Goal: Task Accomplishment & Management: Manage account settings

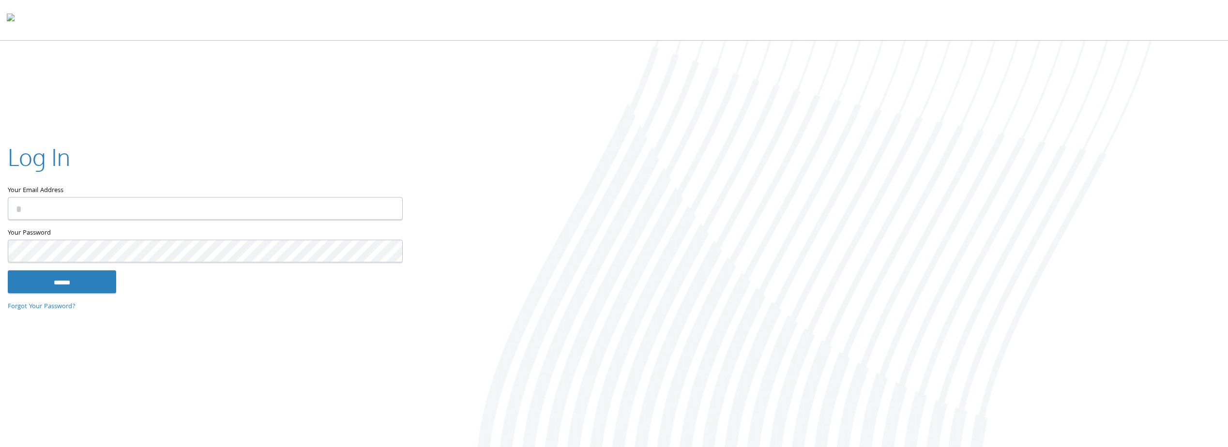
click at [163, 206] on input "Your Email Address" at bounding box center [205, 209] width 395 height 23
type input "**********"
click at [77, 278] on input "******" at bounding box center [62, 282] width 108 height 23
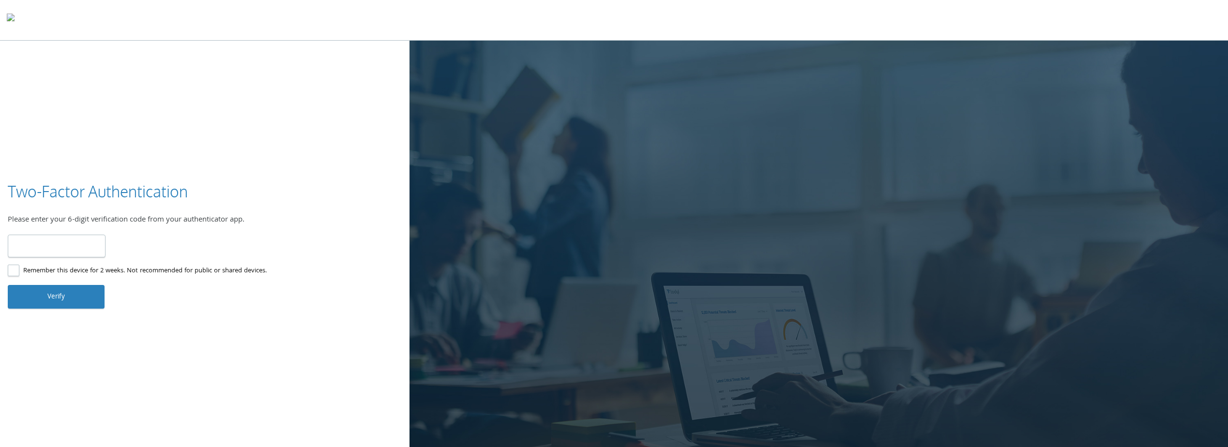
type input "******"
